Goal: Navigation & Orientation: Go to known website

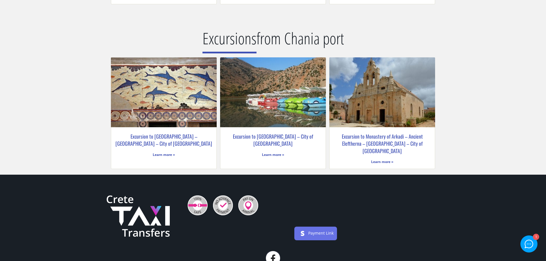
scroll to position [1298, 0]
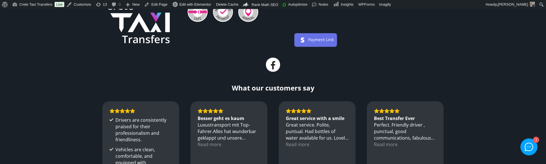
scroll to position [1393, 0]
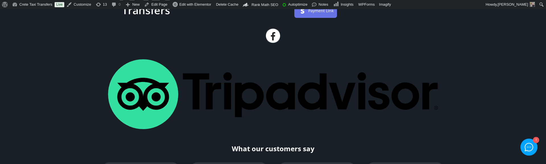
scroll to position [1451, 0]
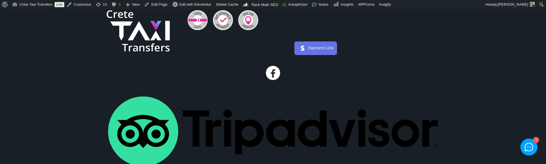
scroll to position [1414, 0]
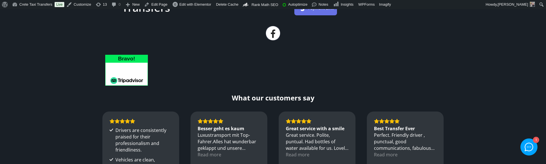
scroll to position [1359, 0]
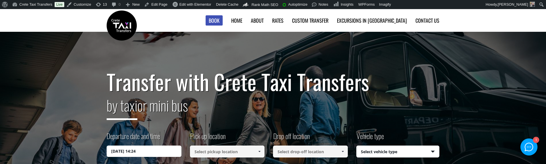
scroll to position [1417, 0]
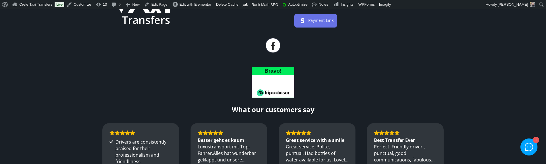
scroll to position [1375, 0]
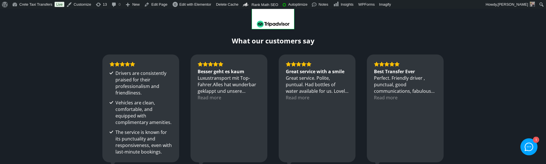
scroll to position [1417, 0]
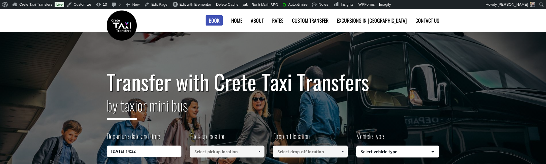
scroll to position [1416, 0]
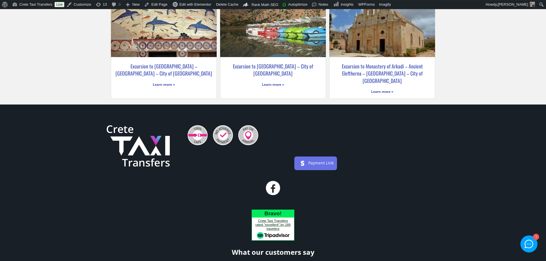
scroll to position [1320, 0]
